Goal: Information Seeking & Learning: Check status

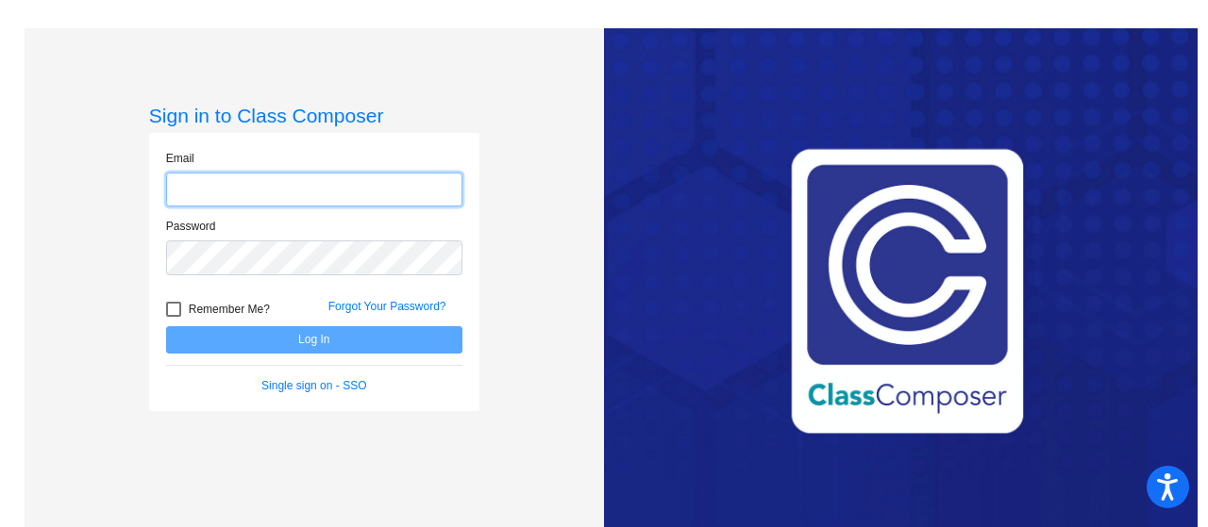
type input "[EMAIL_ADDRESS][DOMAIN_NAME]"
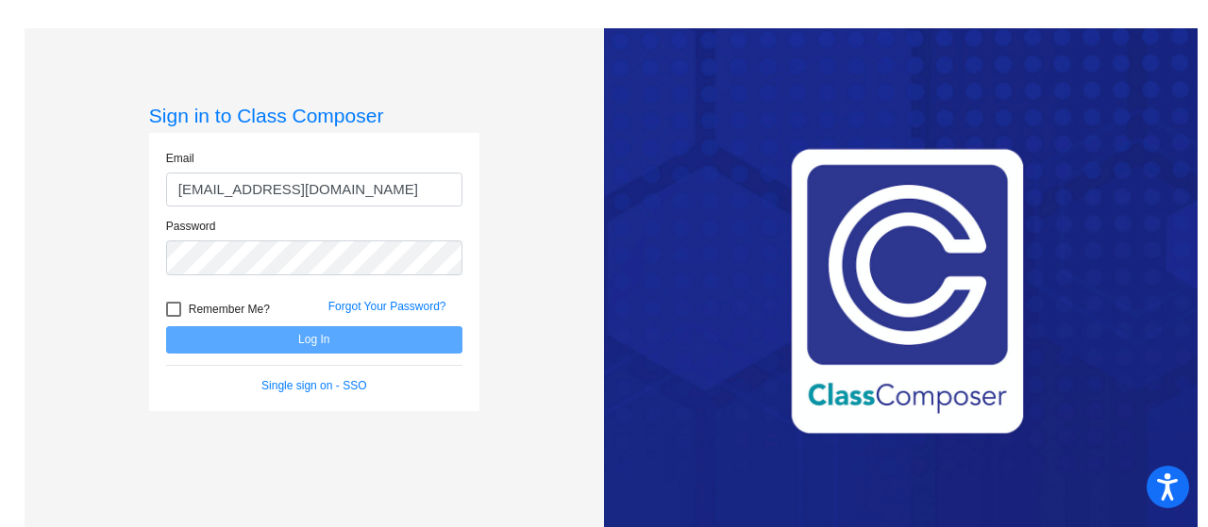
click at [318, 323] on div "Forgot Your Password?" at bounding box center [395, 312] width 162 height 28
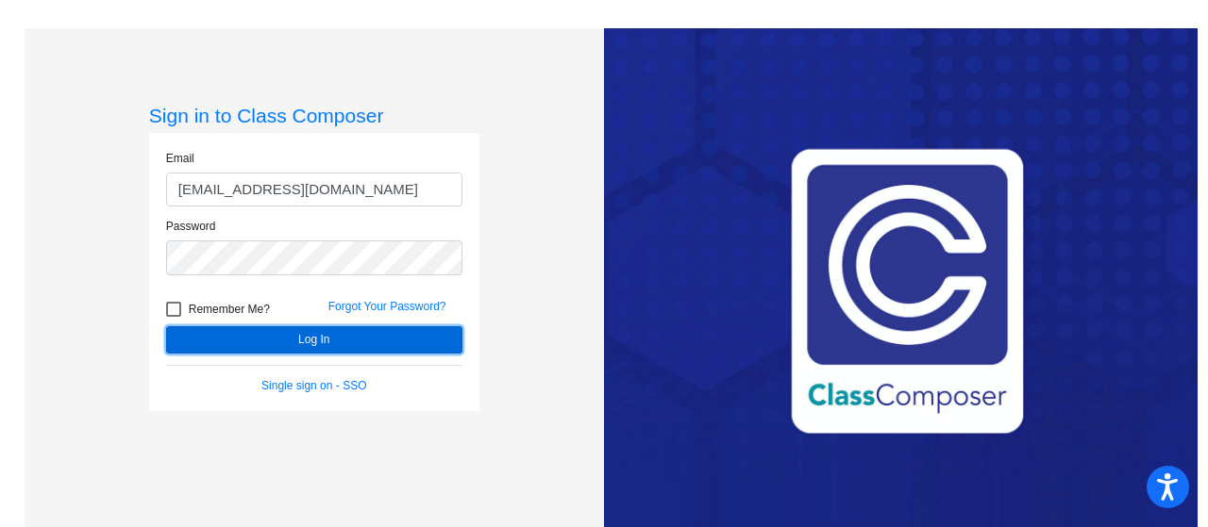
click at [338, 333] on button "Log In" at bounding box center [314, 339] width 296 height 27
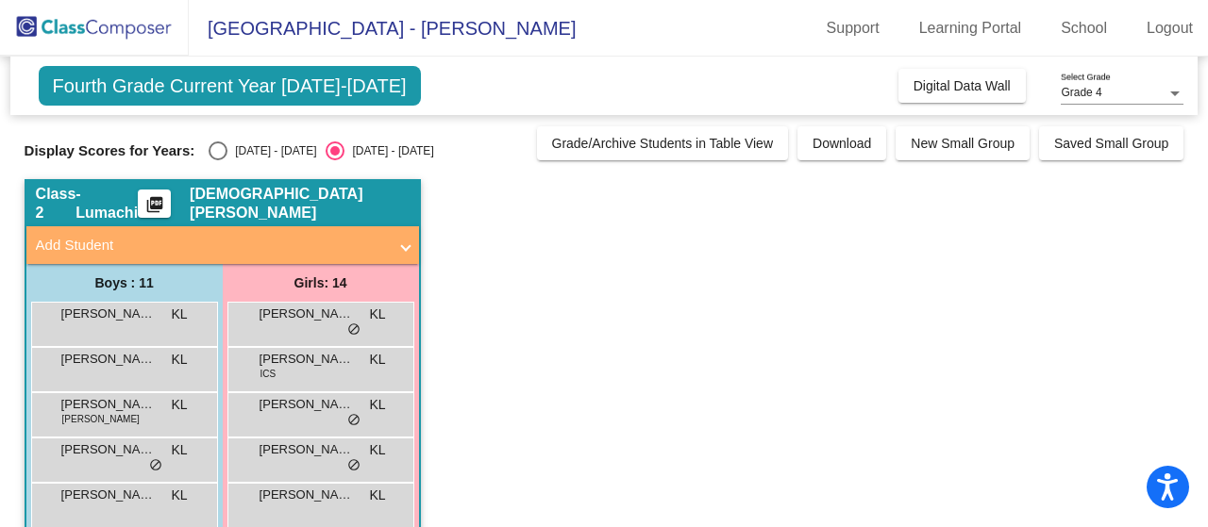
scroll to position [10, 0]
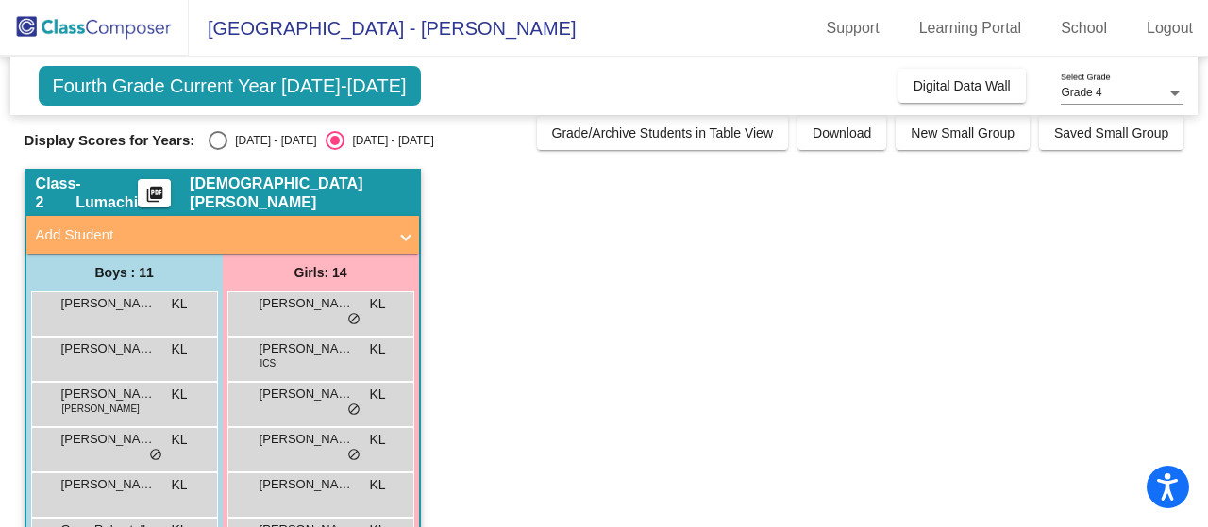
click at [249, 122] on div "Display Scores for Years: [DATE] - [DATE] [DATE] - [DATE] Grade/Archive Student…" at bounding box center [604, 133] width 1159 height 34
click at [255, 133] on div "[DATE] - [DATE]" at bounding box center [271, 140] width 89 height 17
click at [218, 150] on input "[DATE] - [DATE]" at bounding box center [217, 150] width 1 height 1
radio input "true"
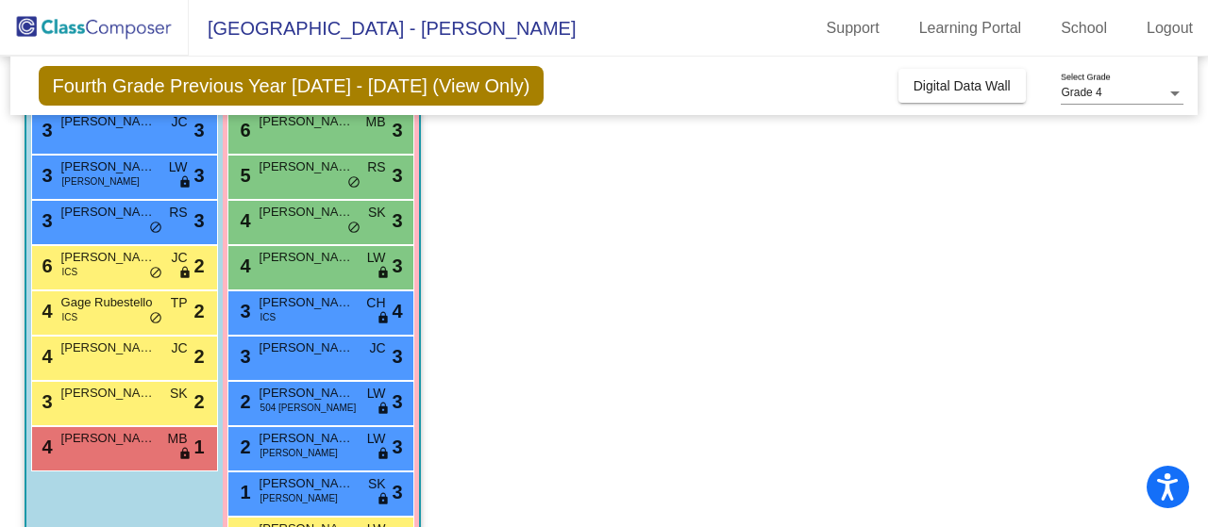
scroll to position [328, 0]
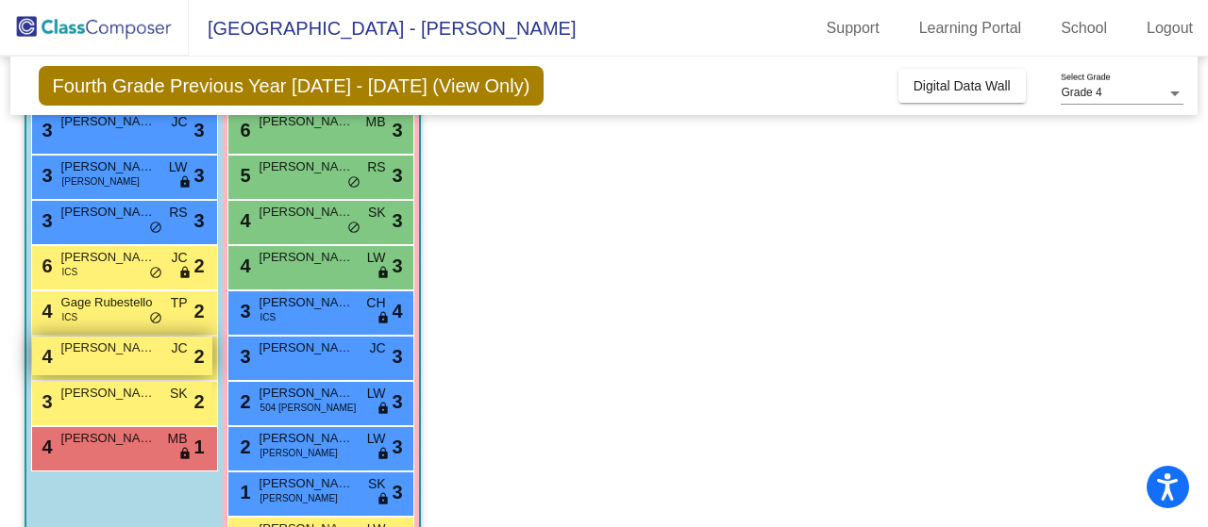
click at [102, 354] on span "[PERSON_NAME]" at bounding box center [108, 348] width 94 height 19
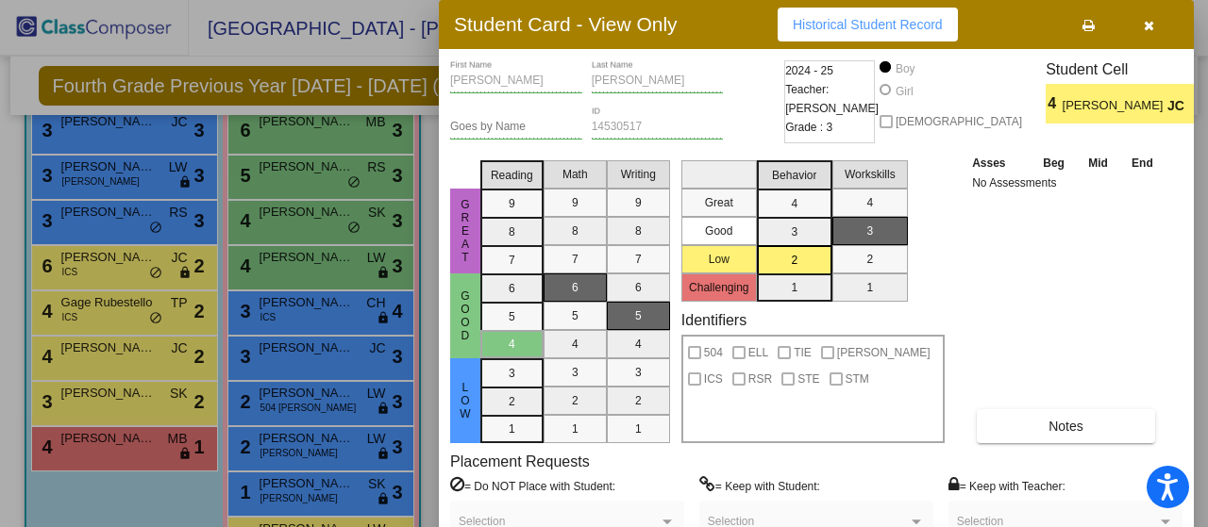
click at [1094, 446] on div "[PERSON_NAME] First Name [PERSON_NAME] Last Name Goes by Name 14530517 ID 2024 …" at bounding box center [816, 326] width 732 height 532
click at [1080, 428] on span "Notes" at bounding box center [1065, 426] width 35 height 15
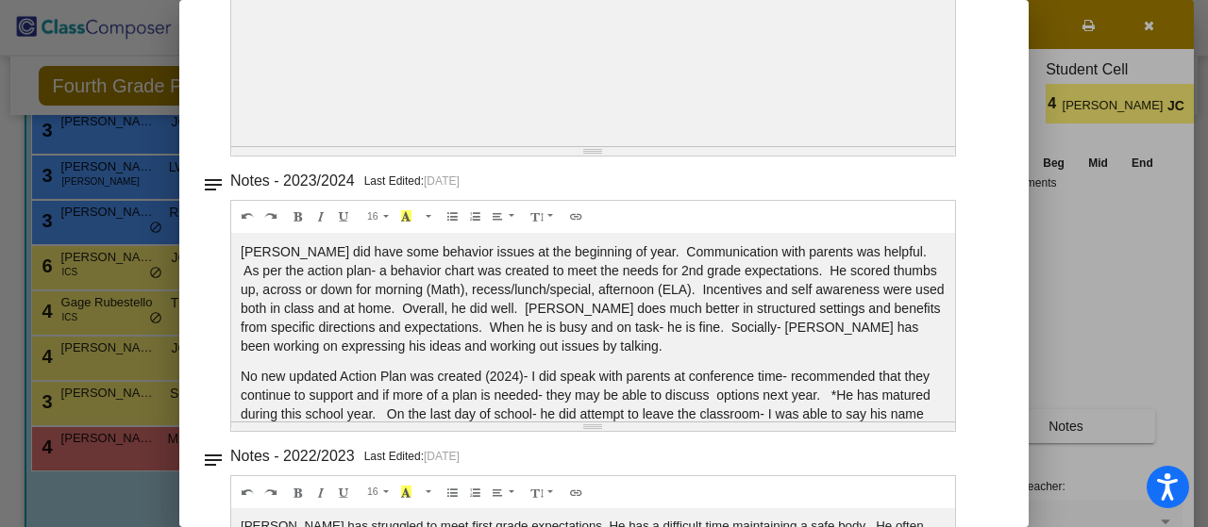
scroll to position [0, 0]
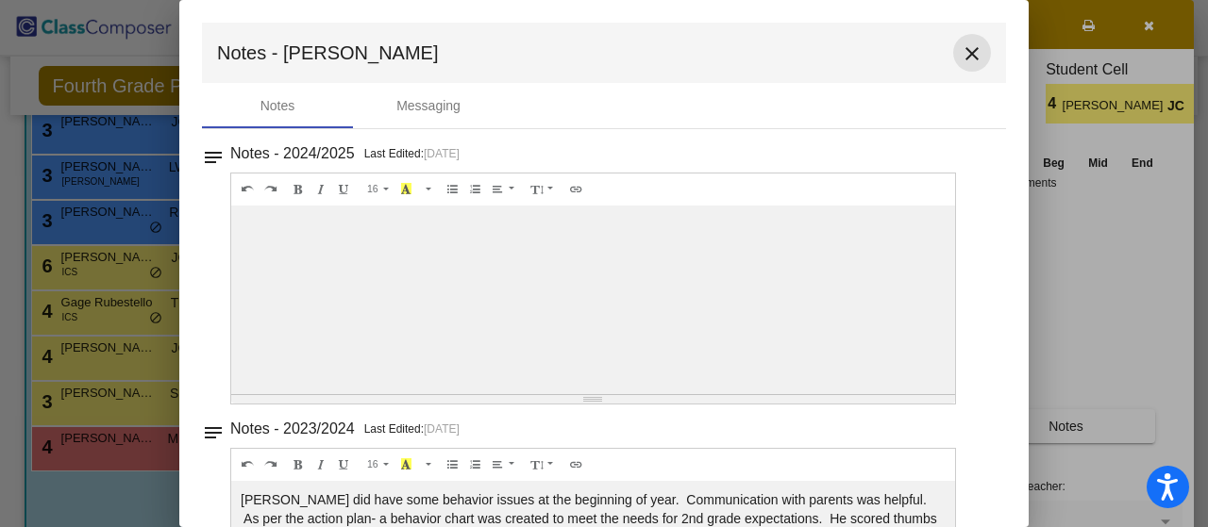
click at [960, 42] on mat-icon "close" at bounding box center [971, 53] width 23 height 23
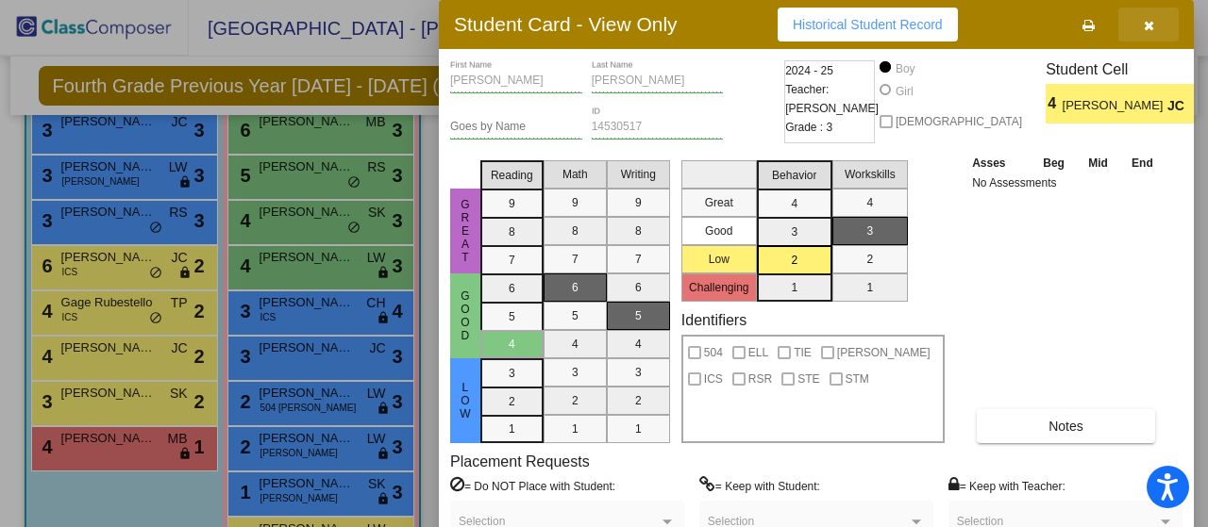
click at [1153, 25] on button "button" at bounding box center [1148, 25] width 60 height 34
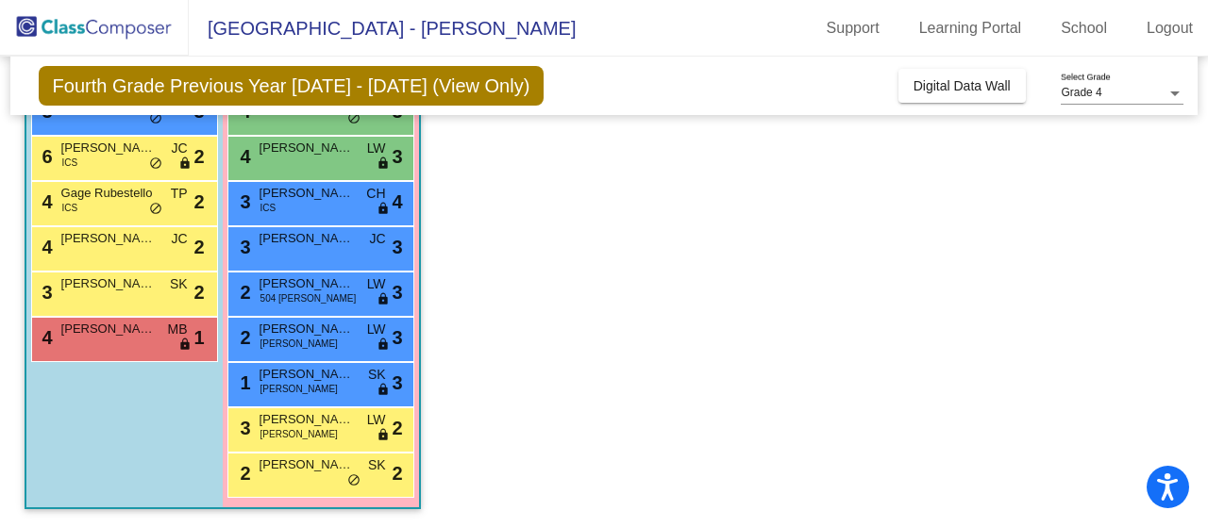
scroll to position [438, 0]
click at [182, 162] on span "lock" at bounding box center [184, 164] width 13 height 15
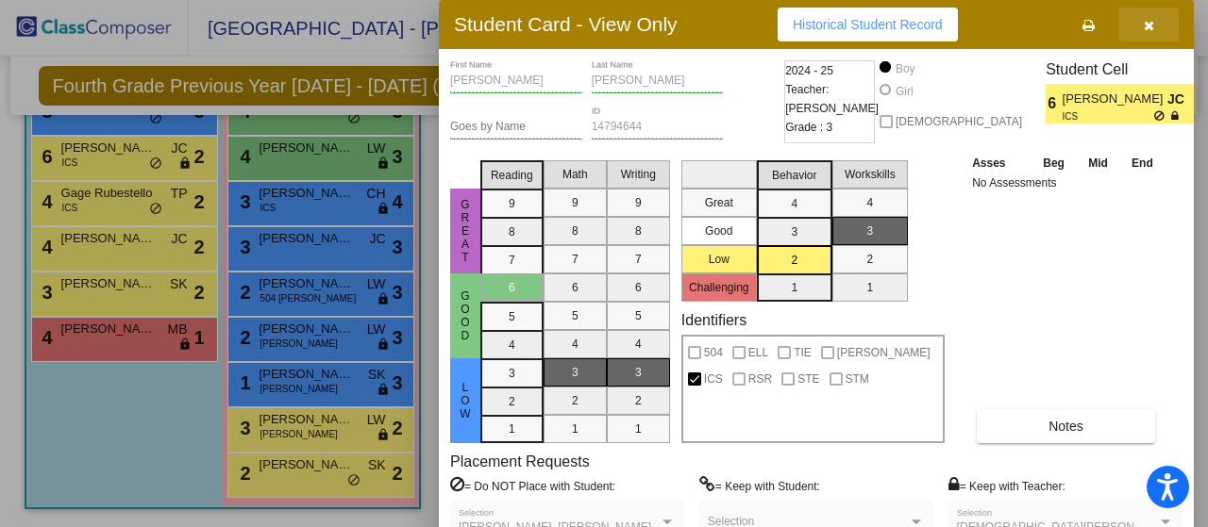
click at [1157, 39] on button "button" at bounding box center [1148, 25] width 60 height 34
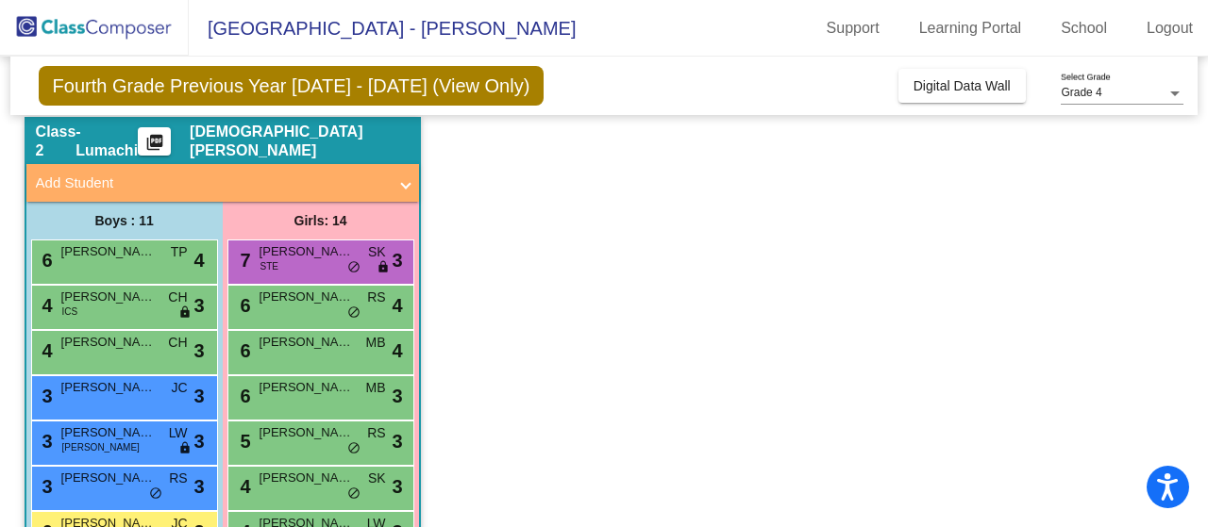
scroll to position [0, 0]
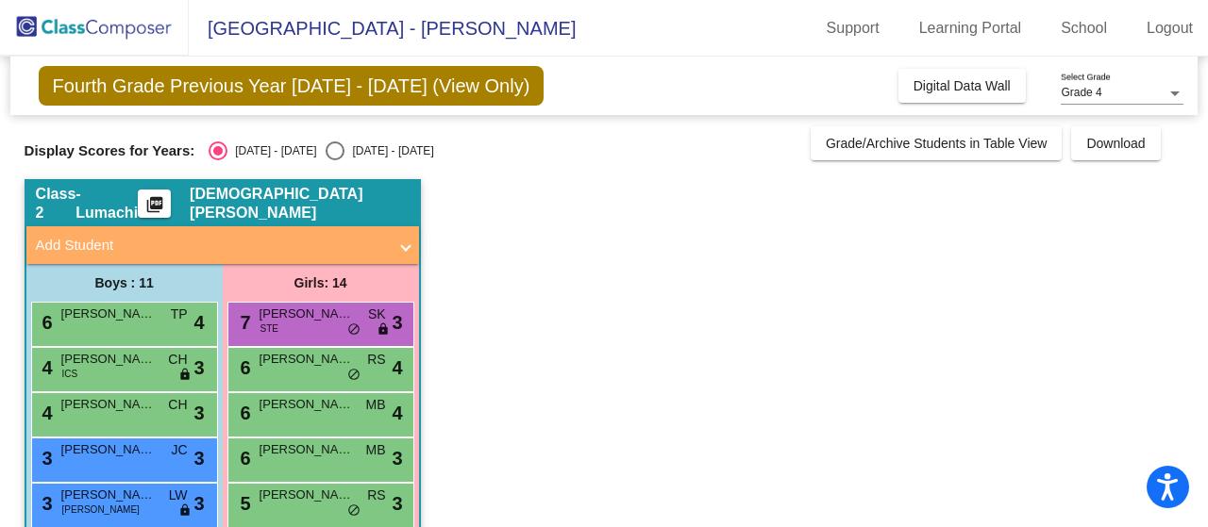
click at [344, 156] on div "[DATE] - [DATE]" at bounding box center [388, 150] width 89 height 17
click at [335, 160] on input "[DATE] - [DATE]" at bounding box center [334, 160] width 1 height 1
radio input "true"
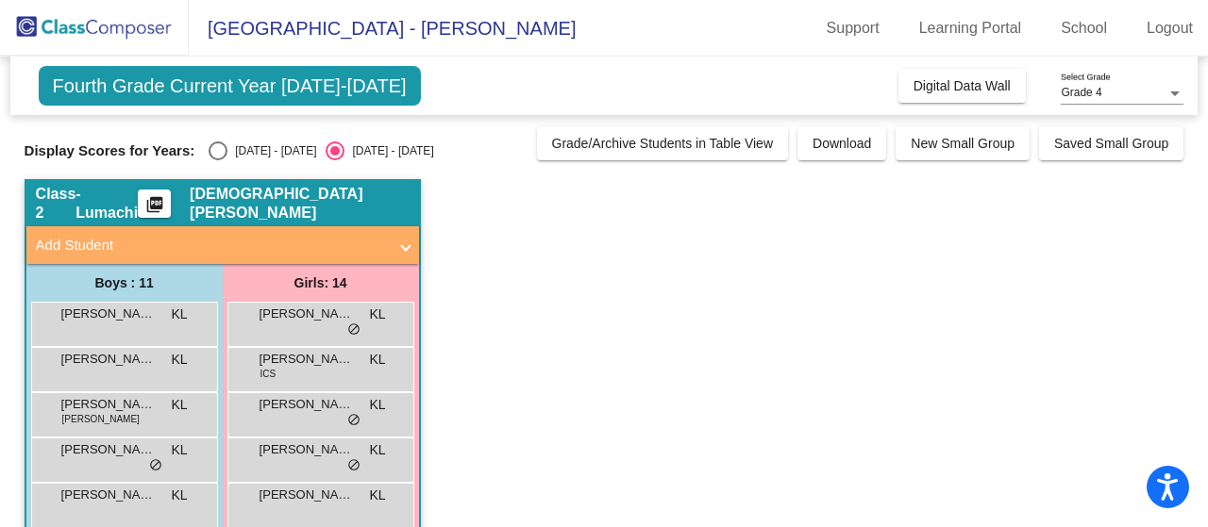
click at [247, 146] on div "[DATE] - [DATE]" at bounding box center [271, 150] width 89 height 17
click at [218, 160] on input "[DATE] - [DATE]" at bounding box center [217, 160] width 1 height 1
radio input "true"
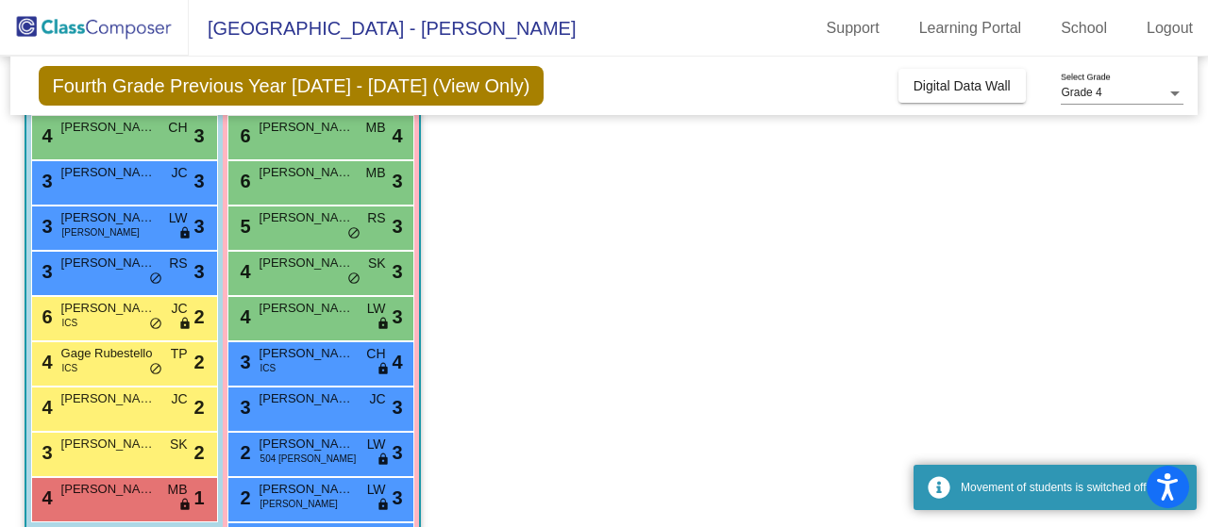
scroll to position [311, 0]
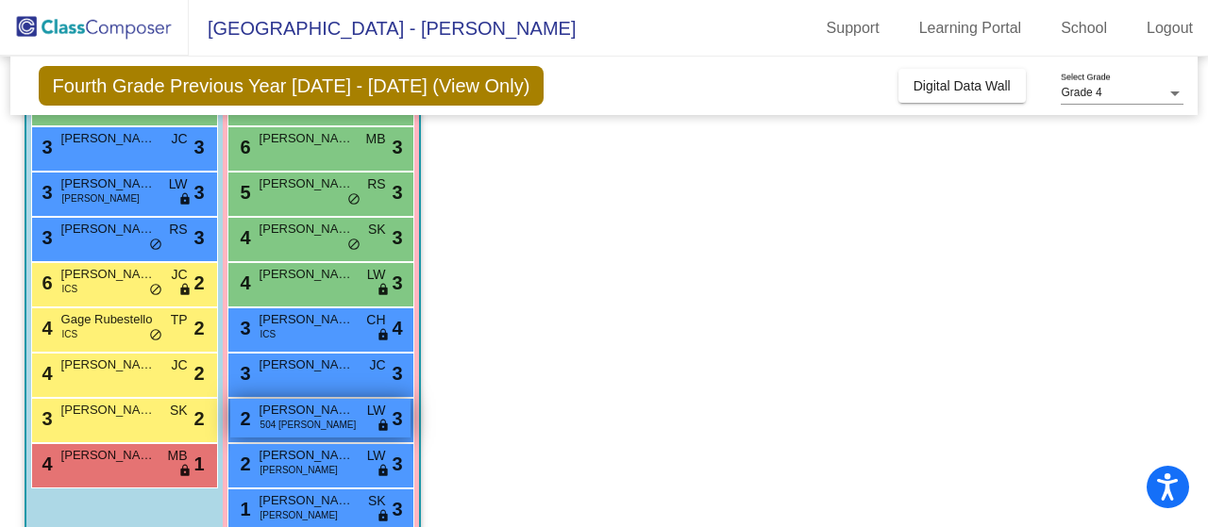
click at [291, 418] on span "504 [PERSON_NAME]" at bounding box center [308, 425] width 96 height 14
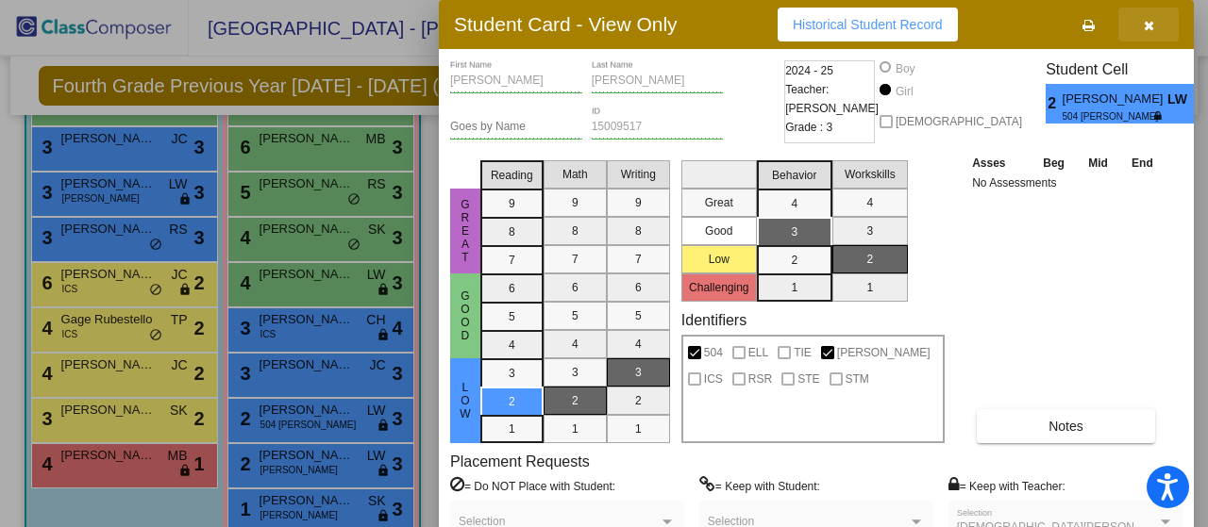
click at [1143, 38] on button "button" at bounding box center [1148, 25] width 60 height 34
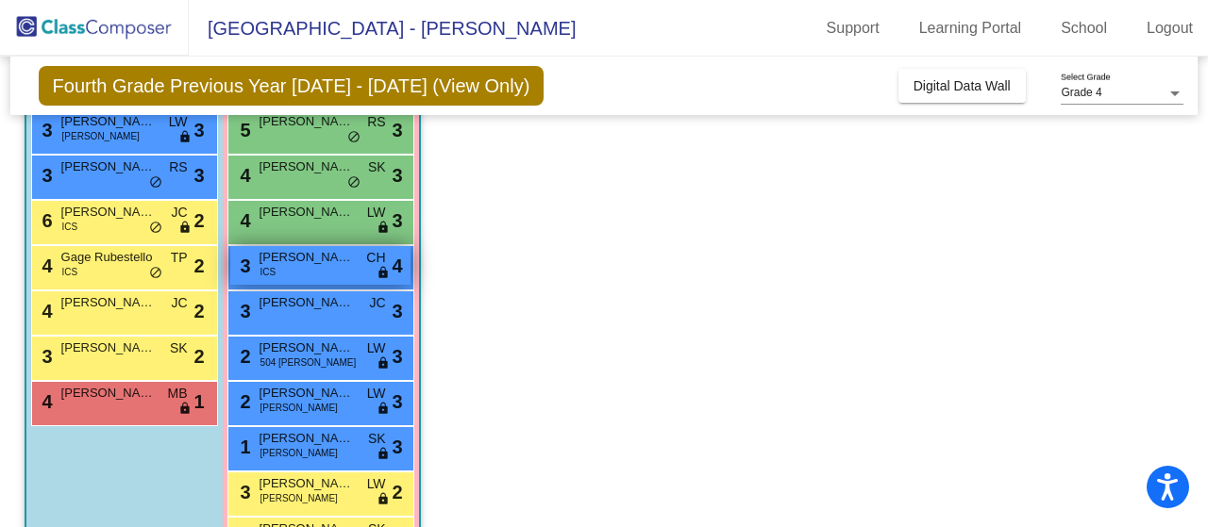
scroll to position [374, 0]
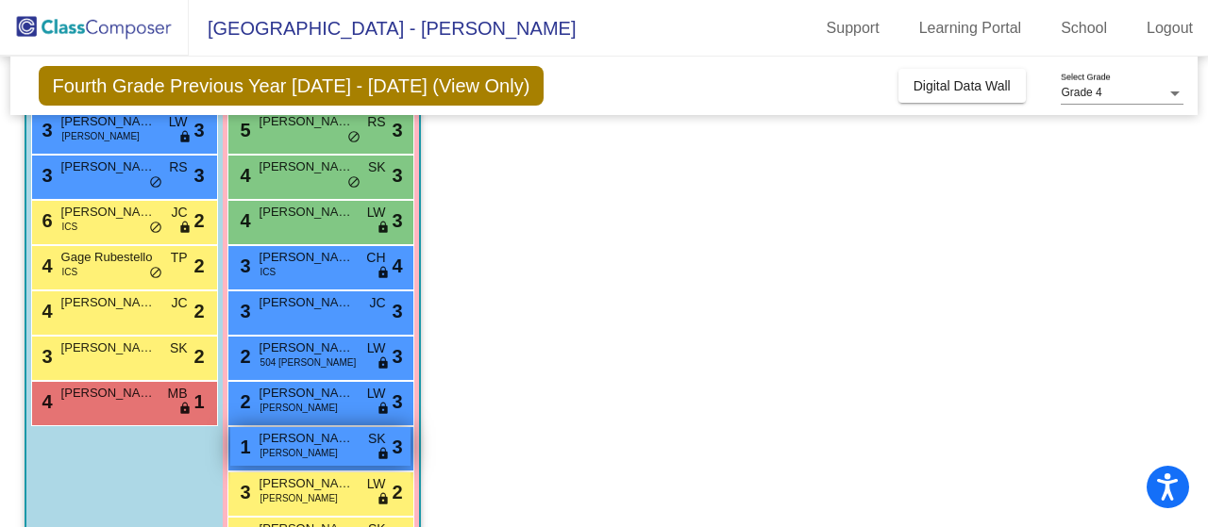
click at [317, 432] on span "[PERSON_NAME]" at bounding box center [306, 438] width 94 height 19
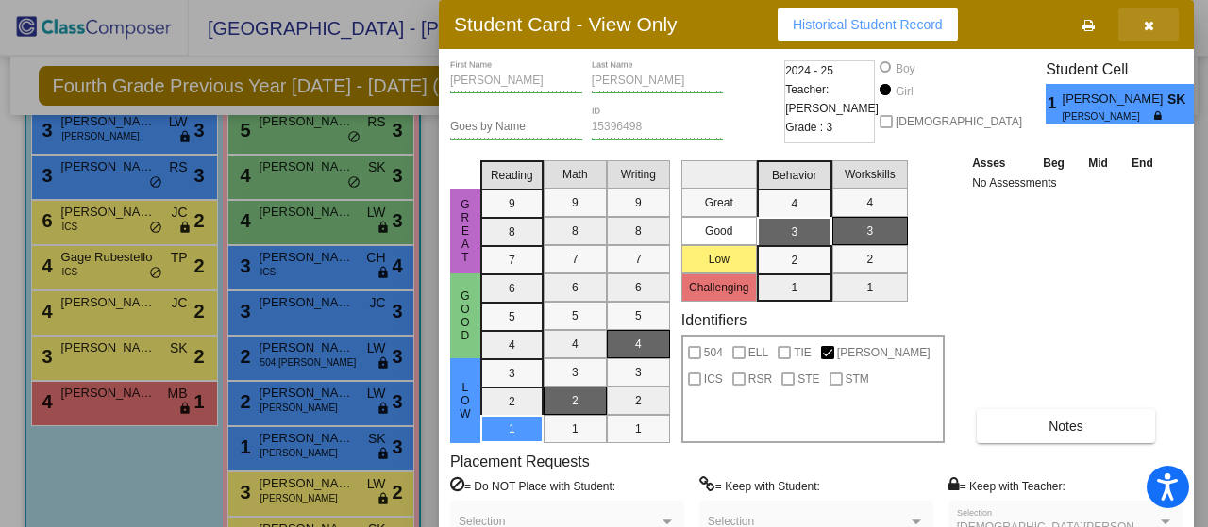
click at [1149, 24] on icon "button" at bounding box center [1148, 25] width 10 height 13
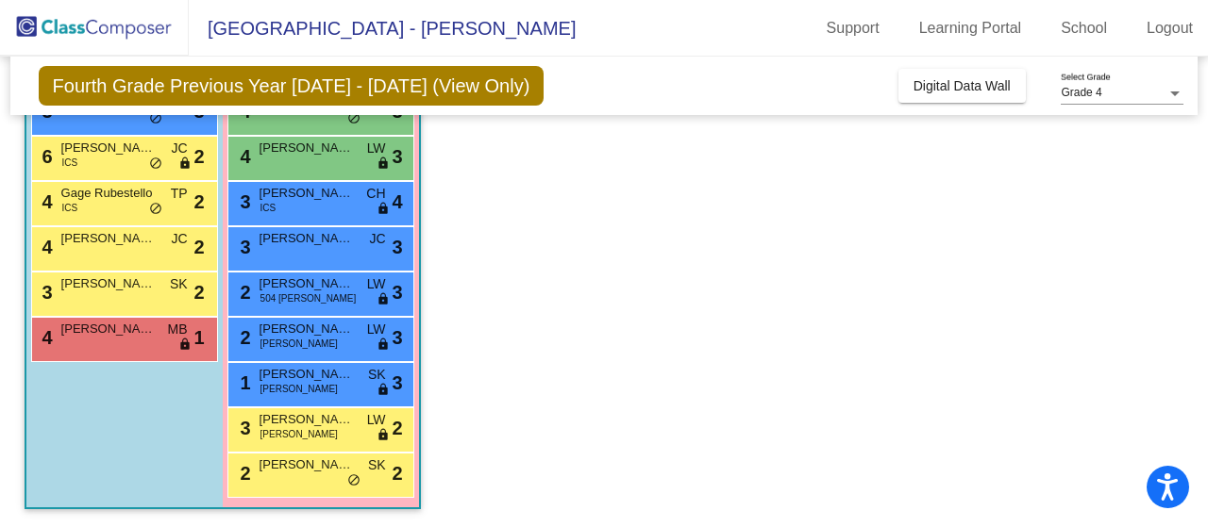
scroll to position [438, 0]
